Goal: Task Accomplishment & Management: Complete application form

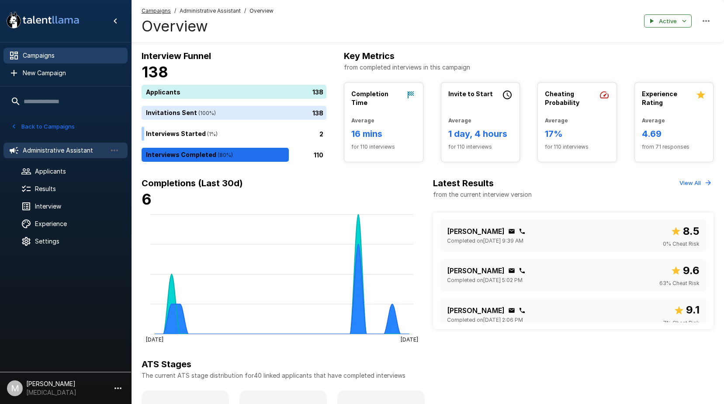
click at [67, 57] on span "Campaigns" at bounding box center [72, 55] width 98 height 9
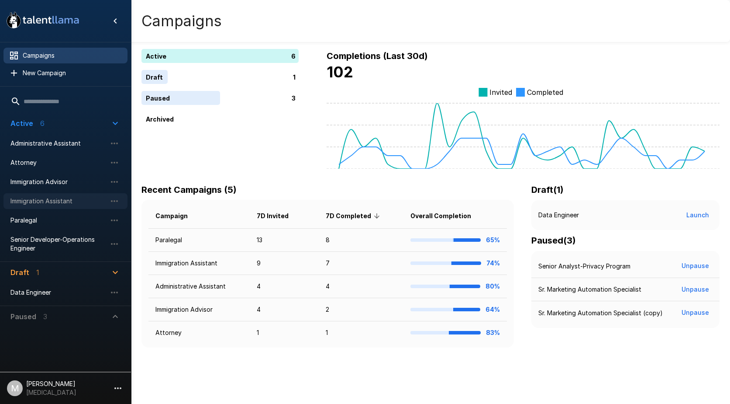
click at [43, 196] on div "Immigration Assistant" at bounding box center [65, 201] width 124 height 16
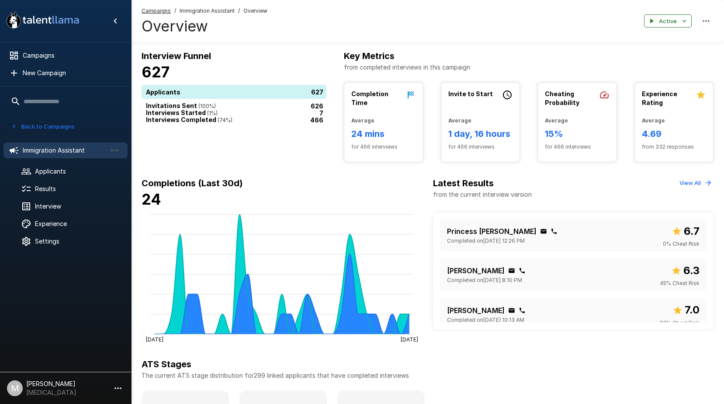
click at [76, 173] on span "Applicants" at bounding box center [78, 171] width 86 height 9
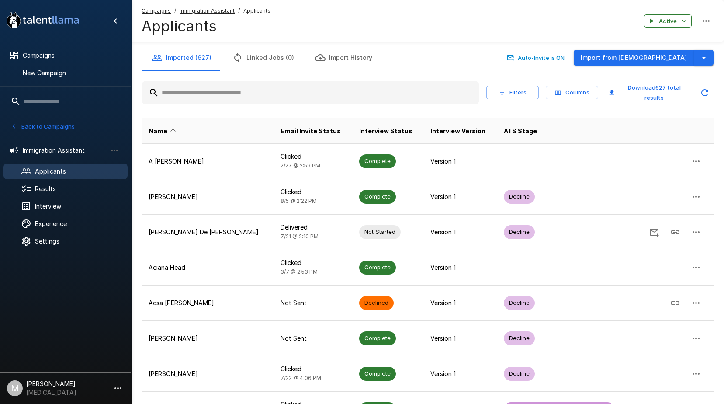
click at [704, 55] on icon "button" at bounding box center [703, 57] width 10 height 10
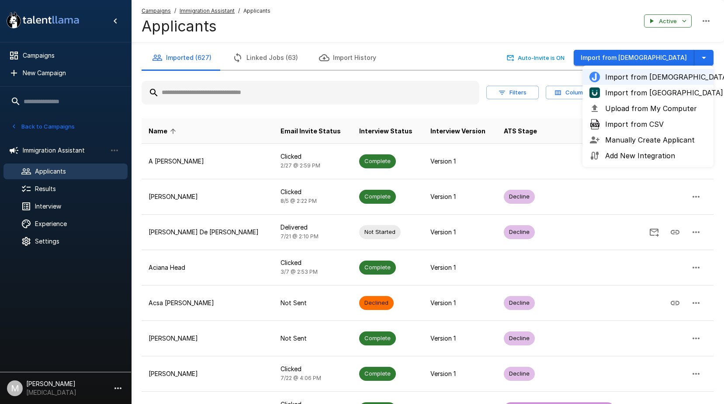
click at [636, 105] on div "Import from Jobvite Import from [GEOGRAPHIC_DATA] Upload from My Computer Impor…" at bounding box center [647, 116] width 131 height 101
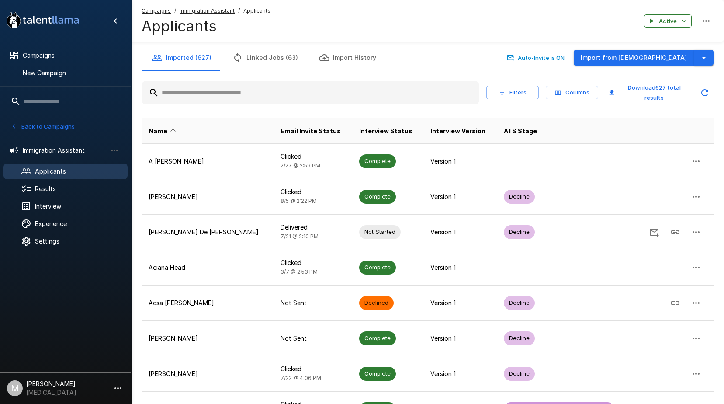
click at [700, 61] on icon "button" at bounding box center [703, 57] width 10 height 10
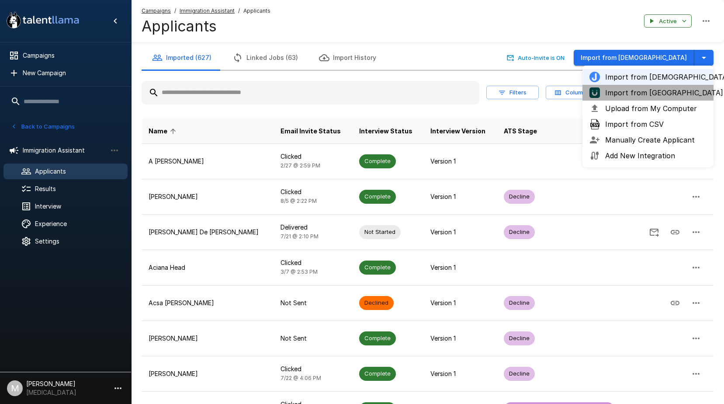
click at [653, 92] on span "Import from [GEOGRAPHIC_DATA]" at bounding box center [655, 92] width 101 height 10
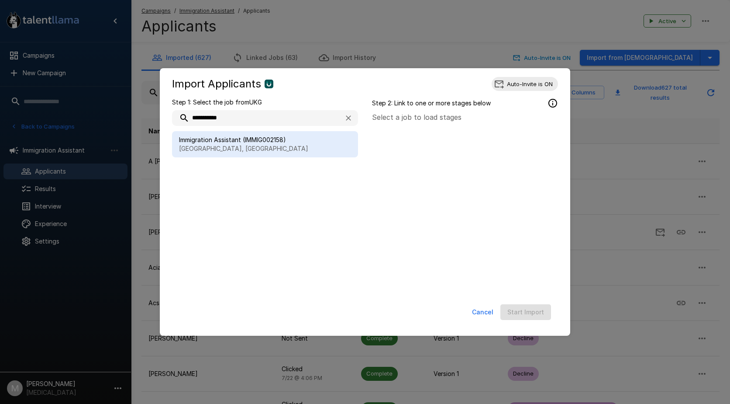
type input "**********"
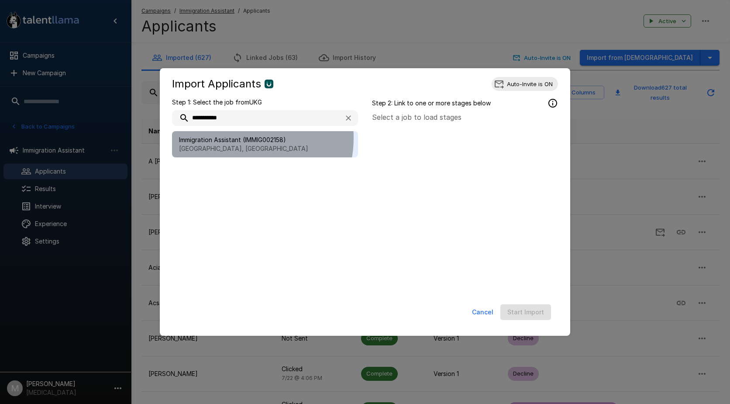
click at [236, 138] on span "Immigration Assistant (IMMIG002158)" at bounding box center [265, 139] width 172 height 9
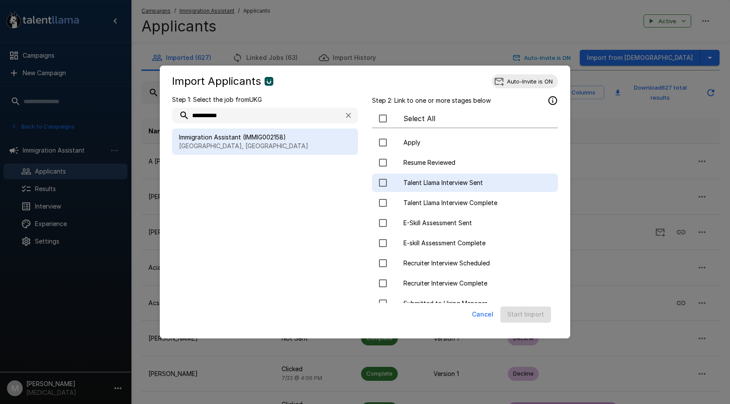
click at [445, 180] on span "Talent Llama Interview Sent" at bounding box center [478, 182] width 148 height 9
click at [521, 309] on button "Start Import" at bounding box center [526, 314] width 51 height 16
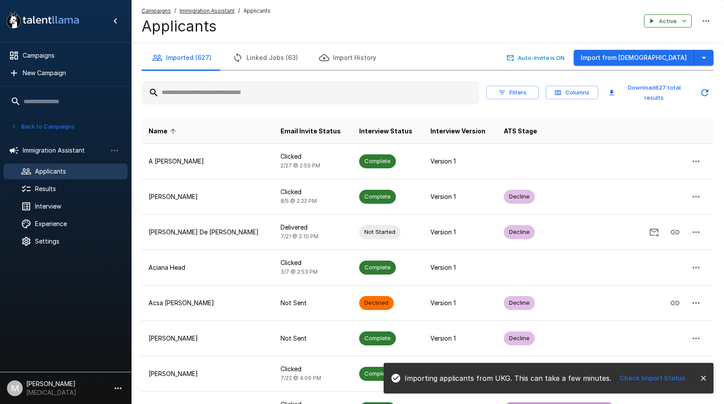
click at [259, 86] on input "text" at bounding box center [311, 93] width 338 height 16
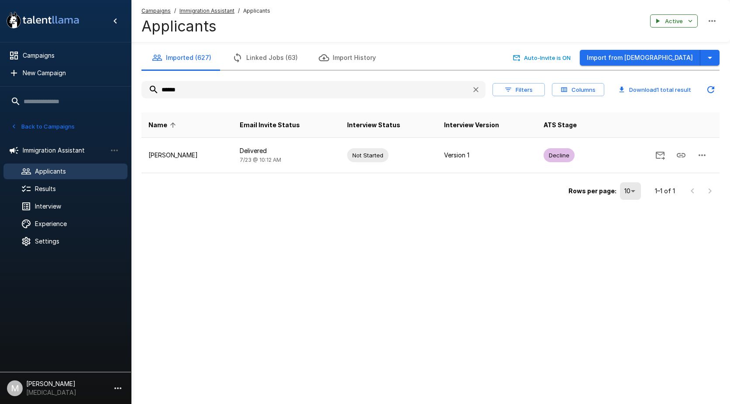
type input "******"
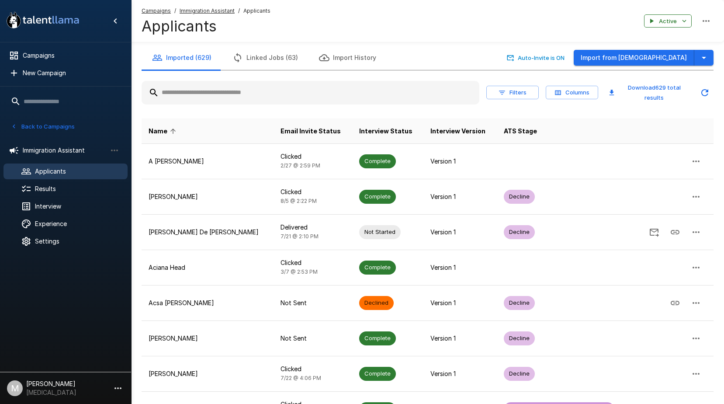
click at [308, 100] on div "Filters Columns Download 629 total results" at bounding box center [428, 92] width 572 height 31
click at [315, 88] on input "text" at bounding box center [311, 93] width 338 height 16
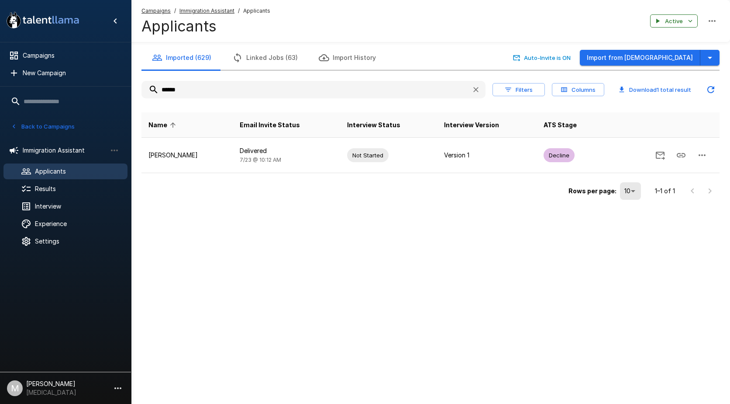
click at [302, 188] on div "Rows per page: 10 ** 1–1 of 1" at bounding box center [431, 187] width 578 height 29
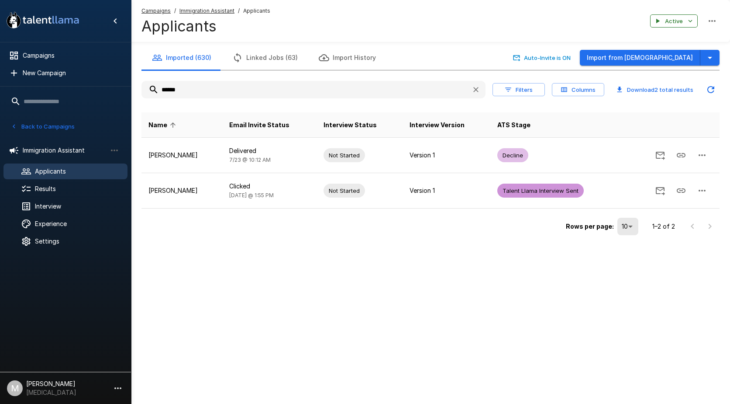
drag, startPoint x: 193, startPoint y: 90, endPoint x: 21, endPoint y: 93, distance: 172.6
click at [131, 93] on div ".st0{fill:#FFFFFF;} .st1{fill:#76a4ed;} Campaigns New Campaign Active 6 Adminis…" at bounding box center [430, 136] width 599 height 273
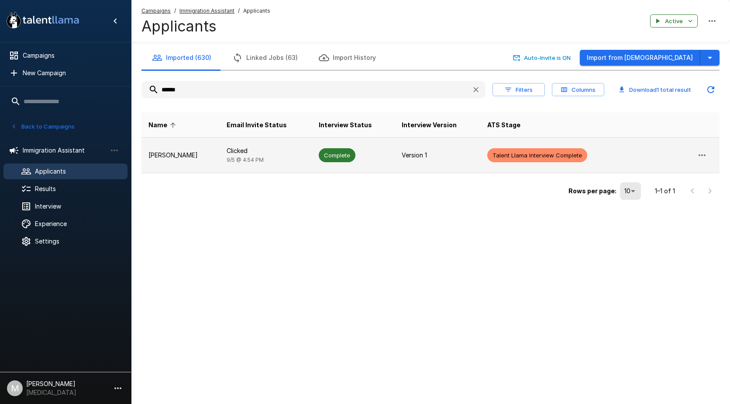
type input "******"
click at [214, 142] on td "Ricardo Maciel" at bounding box center [181, 155] width 78 height 35
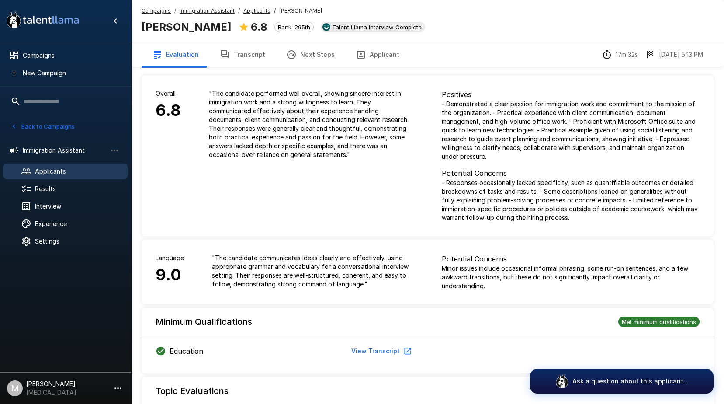
click at [229, 60] on button "Transcript" at bounding box center [242, 54] width 66 height 24
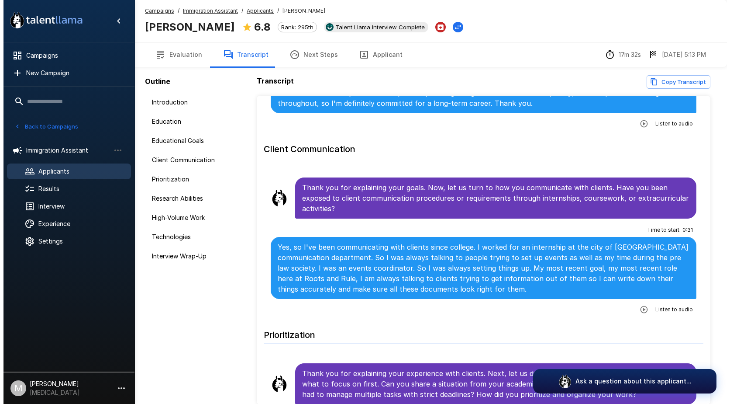
scroll to position [568, 0]
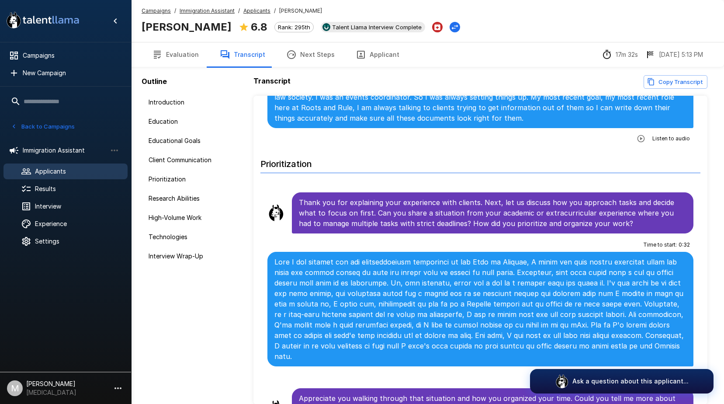
click at [159, 12] on u "Campaigns" at bounding box center [156, 10] width 29 height 7
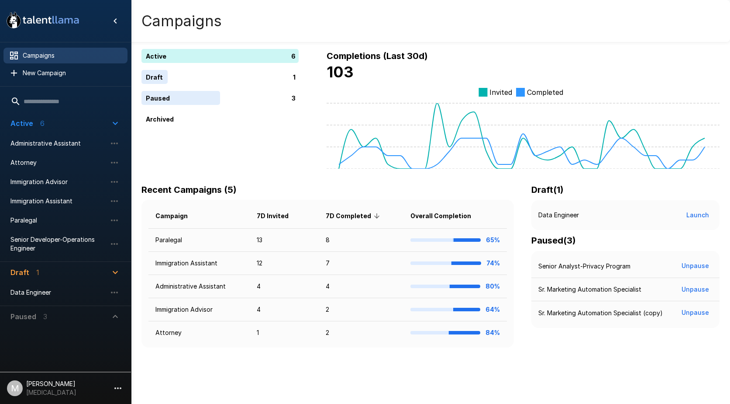
click at [45, 210] on li "Immigration Assistant" at bounding box center [65, 200] width 124 height 19
click at [41, 202] on span "Immigration Assistant" at bounding box center [58, 201] width 96 height 9
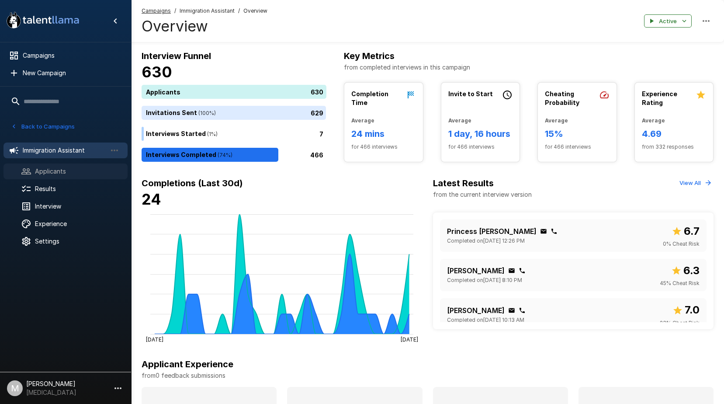
click at [54, 166] on div "Applicants" at bounding box center [65, 171] width 124 height 16
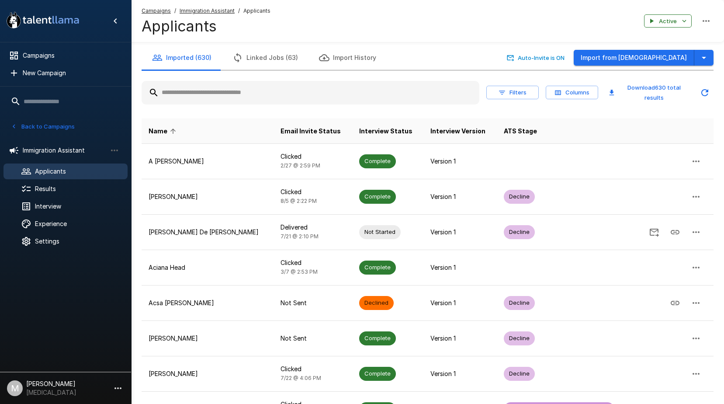
click at [707, 54] on icon "button" at bounding box center [703, 57] width 10 height 10
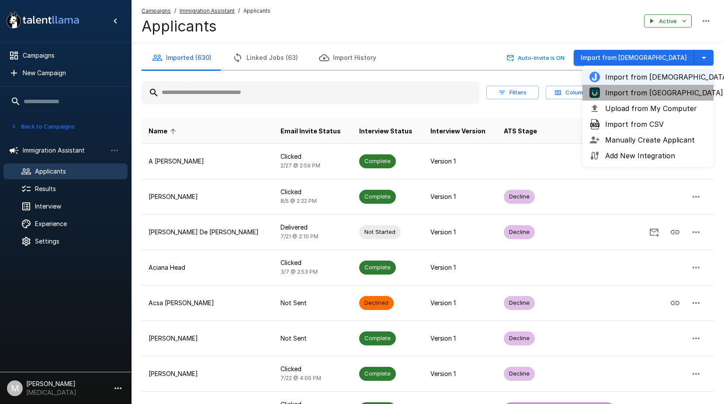
click at [630, 98] on li "Import from [GEOGRAPHIC_DATA]" at bounding box center [647, 93] width 131 height 16
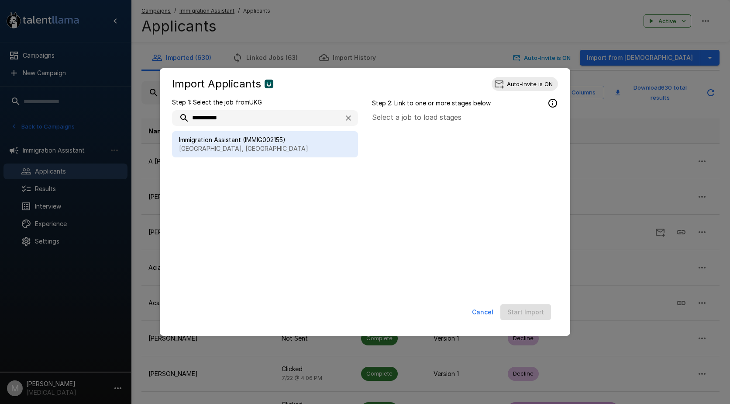
type input "**********"
click at [205, 143] on span "Immigration Assistant (IMMIG002155)" at bounding box center [265, 139] width 172 height 9
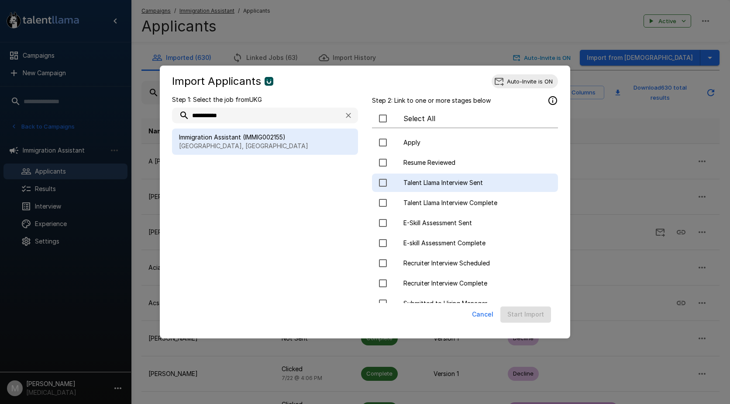
click at [439, 182] on span "Talent Llama Interview Sent" at bounding box center [478, 182] width 148 height 9
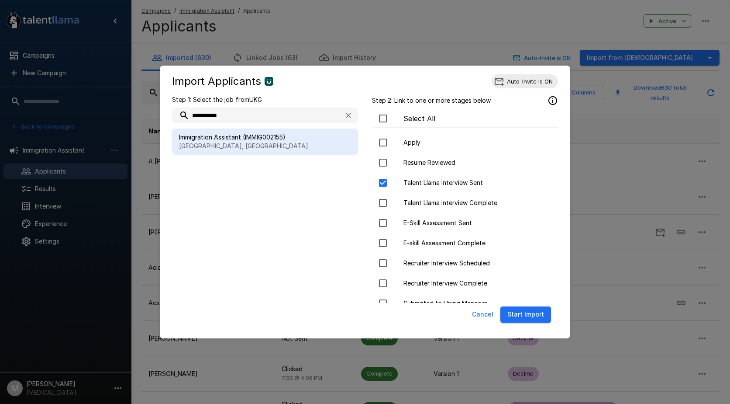
click at [510, 310] on button "Start Import" at bounding box center [526, 314] width 51 height 16
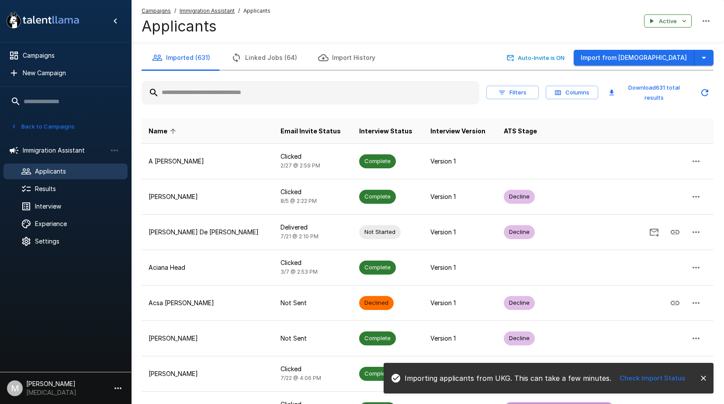
click at [245, 87] on input "text" at bounding box center [311, 93] width 338 height 16
type input "*"
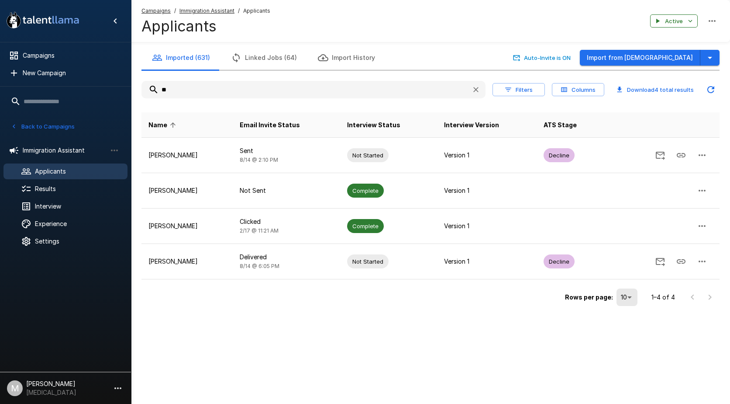
type input "*"
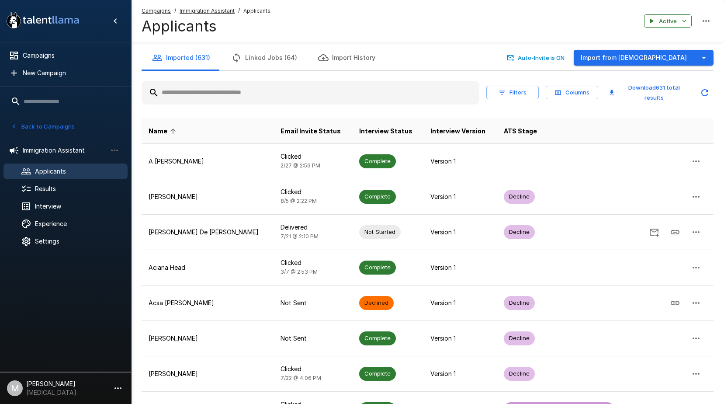
click at [238, 93] on input "text" at bounding box center [311, 93] width 338 height 16
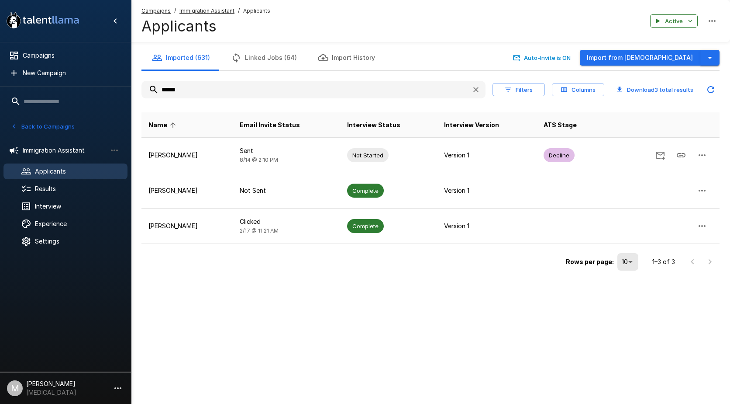
type input "******"
click at [711, 53] on icon "button" at bounding box center [710, 57] width 10 height 10
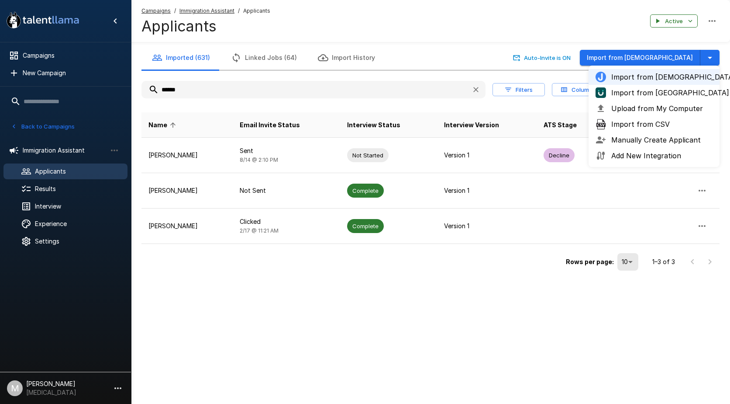
click at [663, 93] on span "Import from [GEOGRAPHIC_DATA]" at bounding box center [661, 92] width 101 height 10
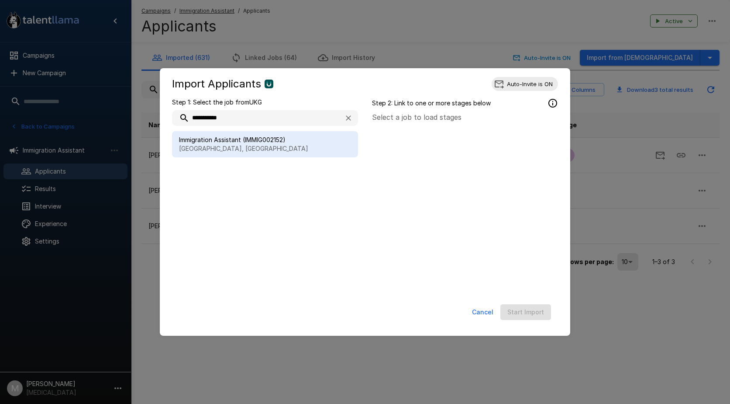
type input "**********"
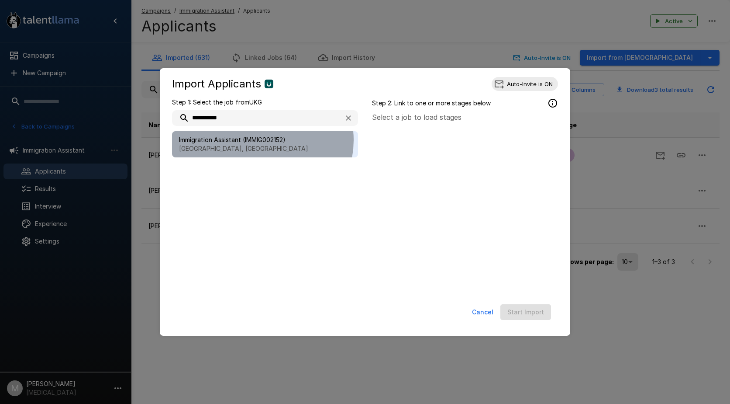
click at [256, 140] on span "Immigration Assistant (IMMIG002152)" at bounding box center [265, 139] width 172 height 9
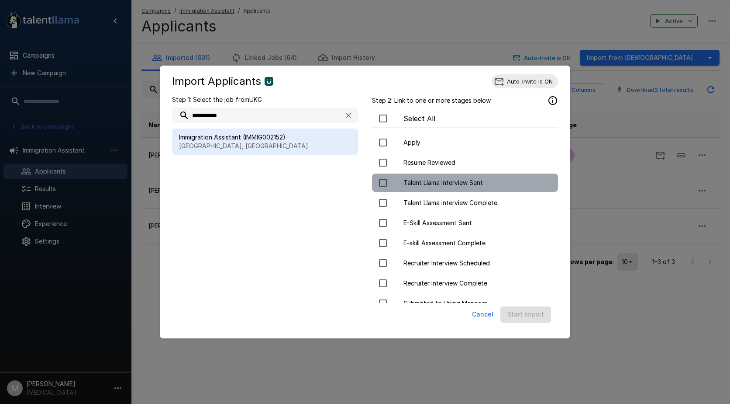
click at [487, 182] on span "Talent Llama Interview Sent" at bounding box center [478, 182] width 148 height 9
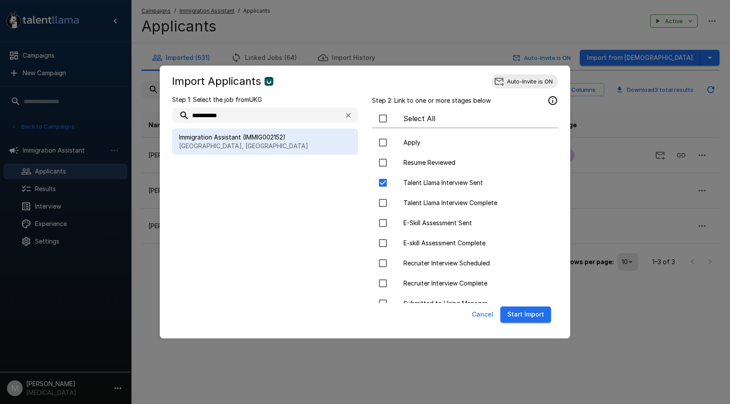
click at [530, 315] on button "Start Import" at bounding box center [526, 314] width 51 height 16
